Goal: Transaction & Acquisition: Purchase product/service

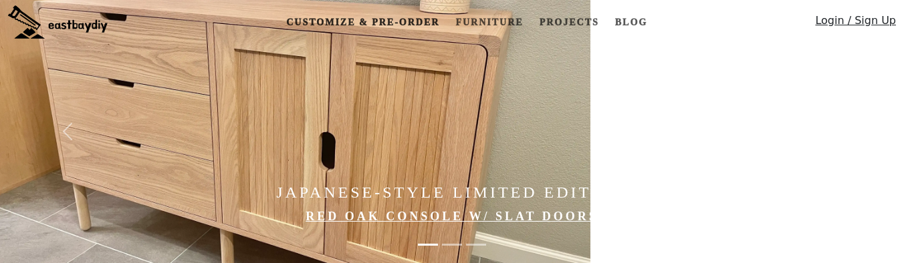
click at [368, 15] on link "Customize & Pre-order" at bounding box center [363, 22] width 164 height 25
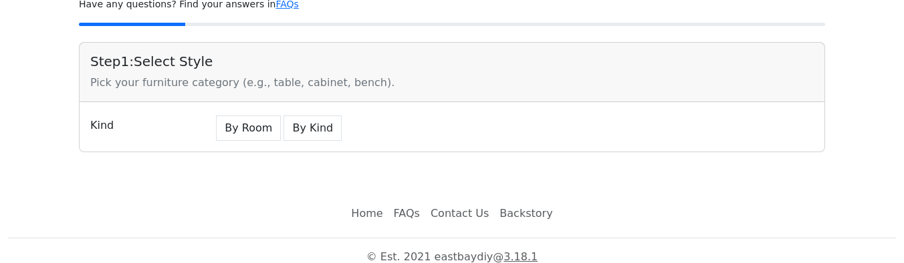
scroll to position [114, 0]
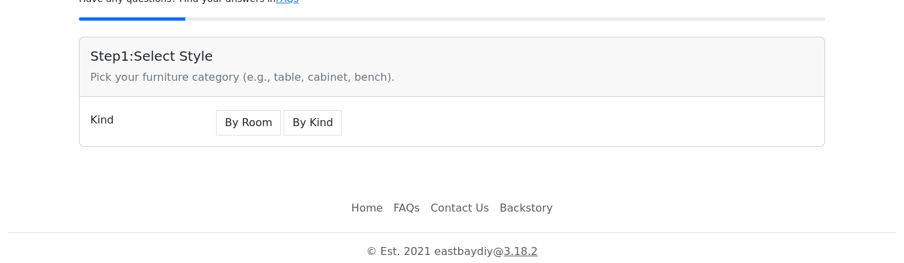
scroll to position [114, 0]
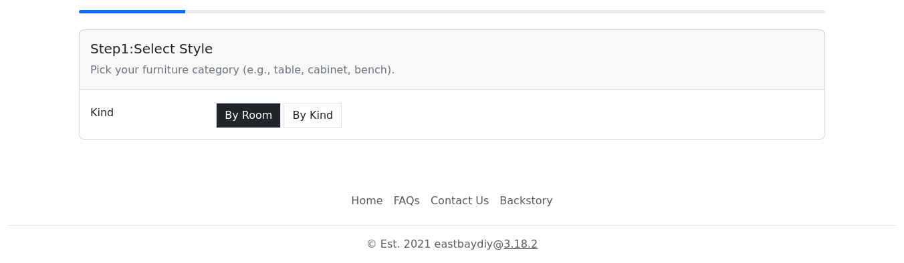
click at [266, 118] on button "By Room" at bounding box center [248, 115] width 65 height 25
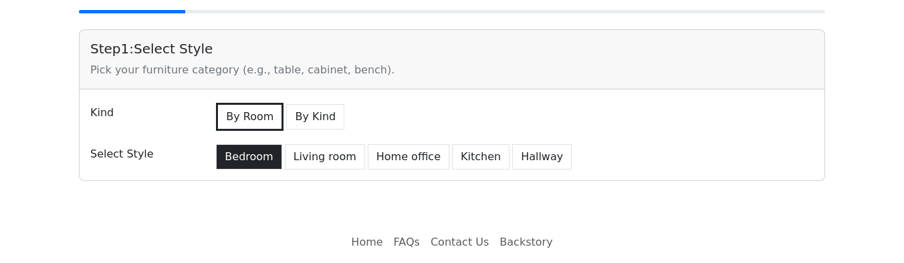
click at [261, 153] on button "Bedroom" at bounding box center [249, 156] width 66 height 25
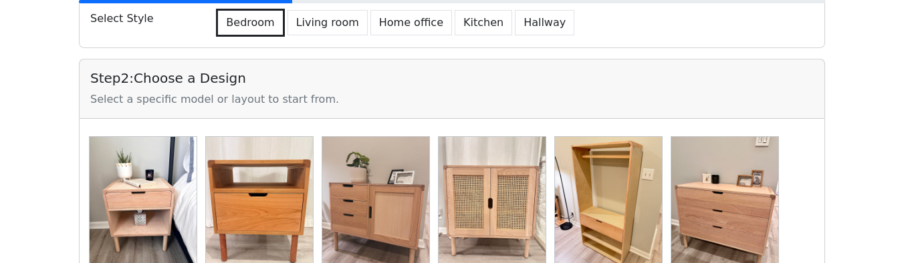
scroll to position [221, 0]
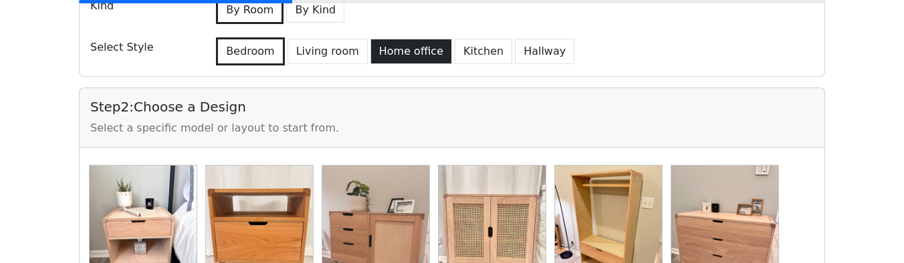
click at [390, 61] on button "Home office" at bounding box center [411, 51] width 82 height 25
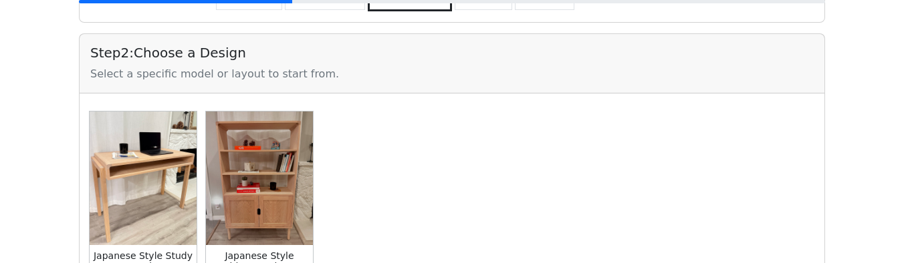
click at [142, 150] on img at bounding box center [143, 179] width 107 height 134
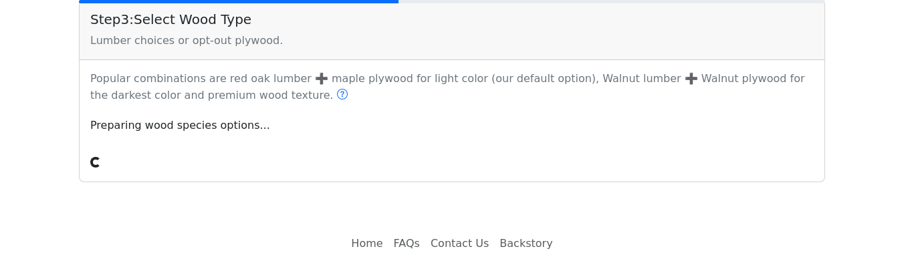
scroll to position [599, 0]
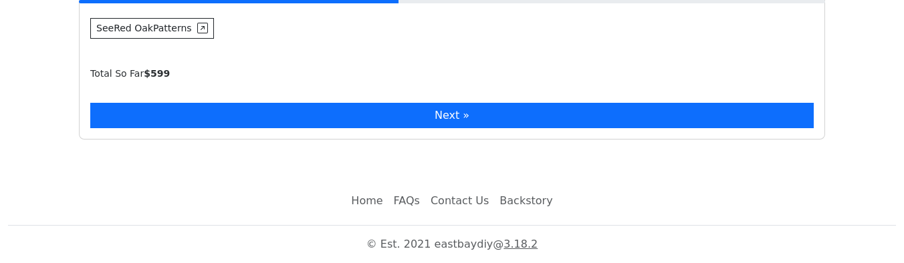
click at [174, 106] on button "Next »" at bounding box center [452, 115] width 724 height 25
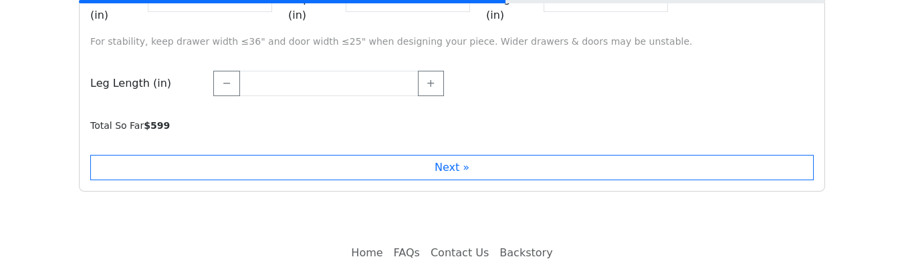
scroll to position [1345, 0]
click at [434, 70] on button "+" at bounding box center [431, 82] width 26 height 25
click at [222, 72] on button "−" at bounding box center [226, 82] width 26 height 25
click at [438, 70] on button "+" at bounding box center [431, 82] width 26 height 25
type input "*****"
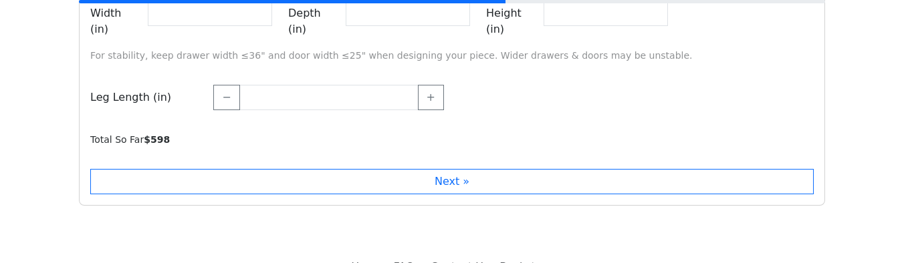
scroll to position [1332, 0]
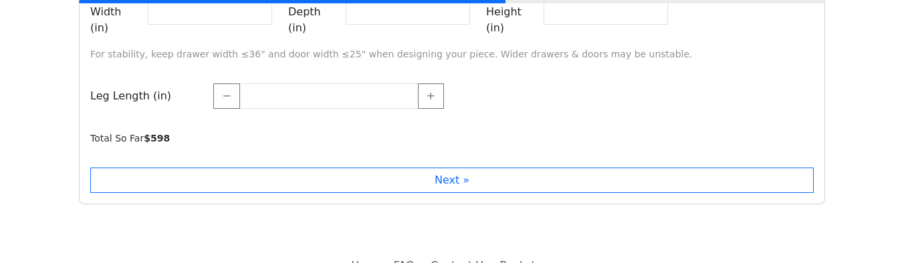
click at [233, 152] on div "Step 4 : Configure Structure Set the overall dimensions of your piece, includin…" at bounding box center [452, 50] width 746 height 310
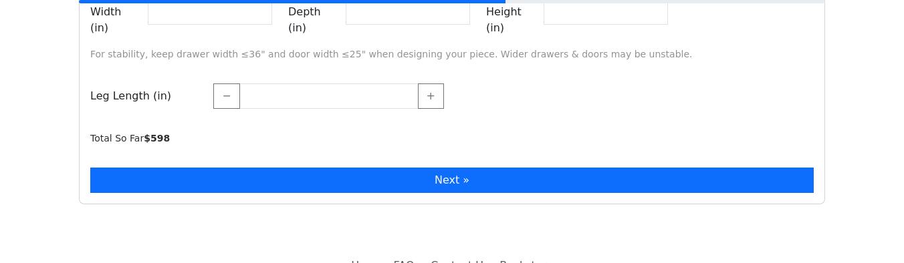
click at [233, 168] on button "Next »" at bounding box center [452, 180] width 724 height 25
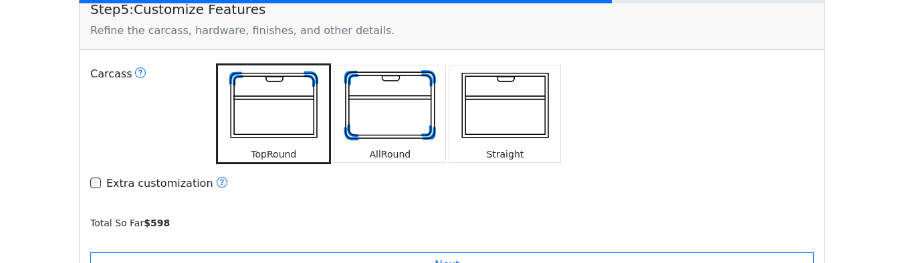
scroll to position [1497, 0]
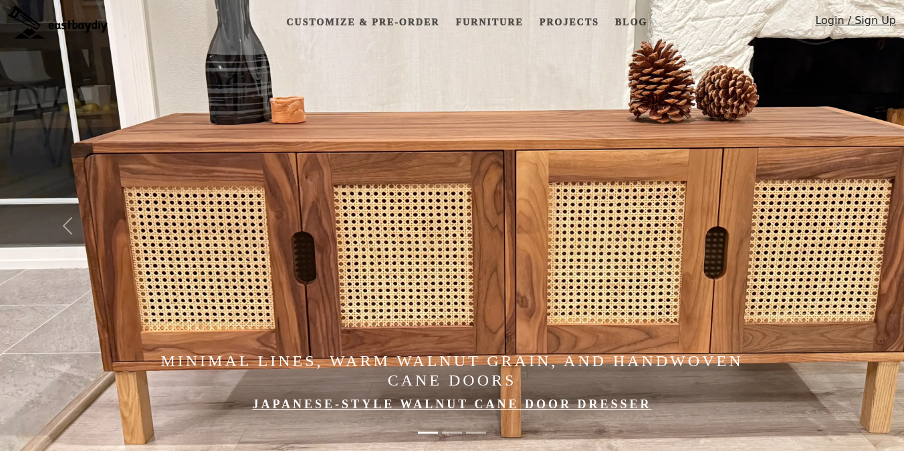
click at [409, 124] on img at bounding box center [501, 225] width 1003 height 451
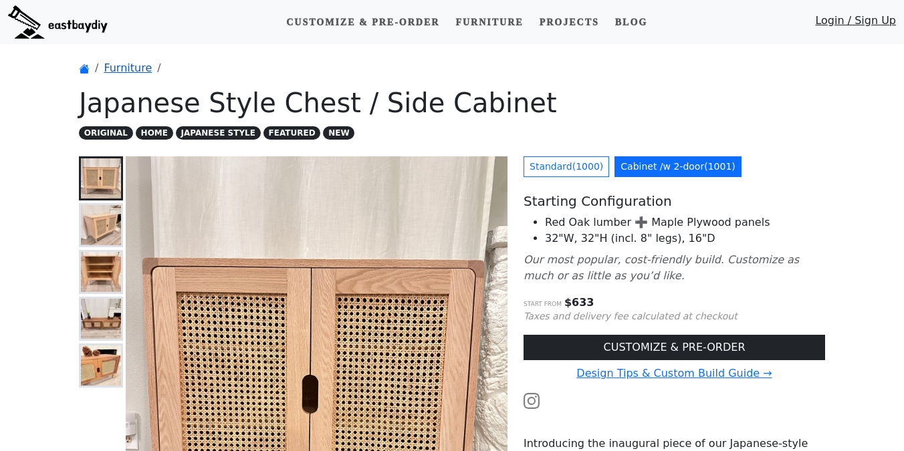
click at [132, 67] on link "Furniture" at bounding box center [128, 68] width 48 height 13
